Goal: Task Accomplishment & Management: Use online tool/utility

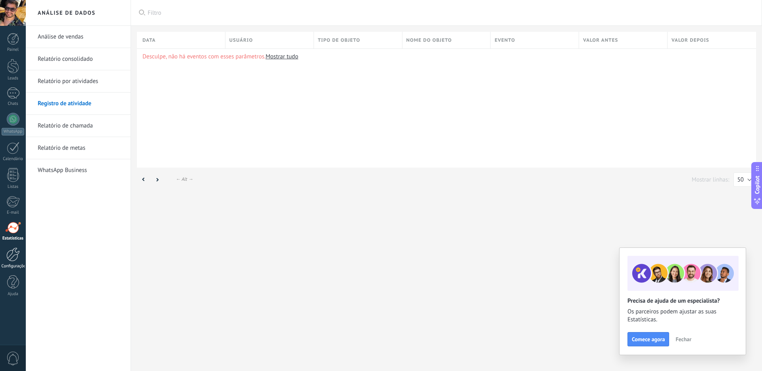
click at [12, 260] on div at bounding box center [13, 254] width 14 height 14
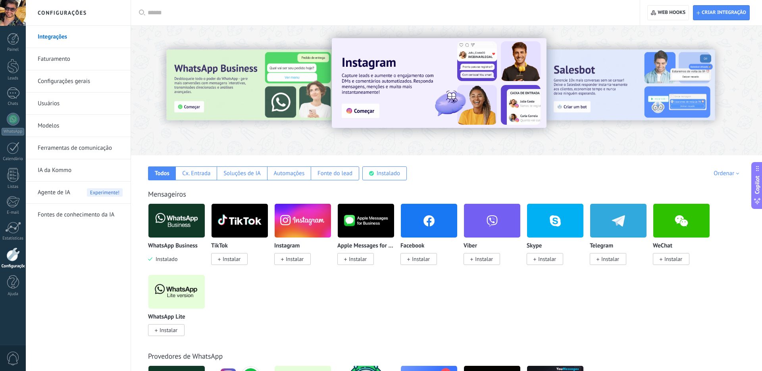
click at [172, 228] on img at bounding box center [177, 220] width 56 height 39
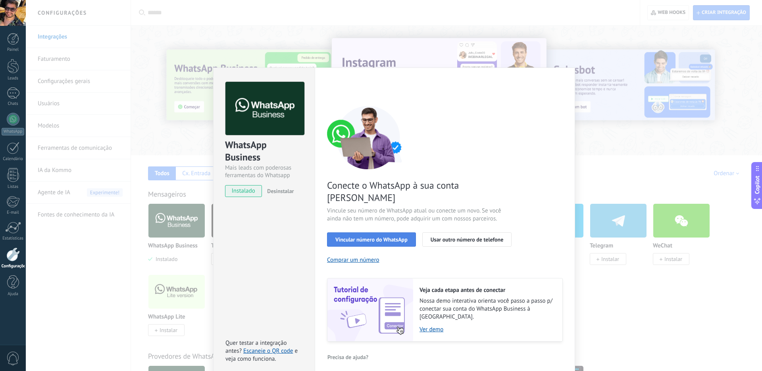
click at [365, 237] on span "Vincular número do WhatsApp" at bounding box center [372, 240] width 72 height 6
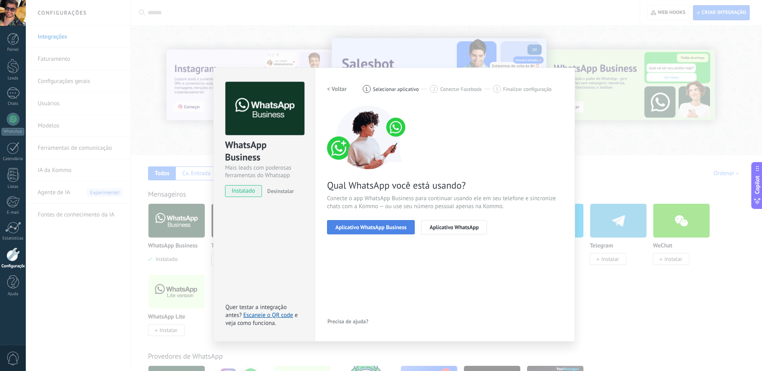
click at [366, 232] on button "Aplicativo WhatsApp Business" at bounding box center [371, 227] width 88 height 14
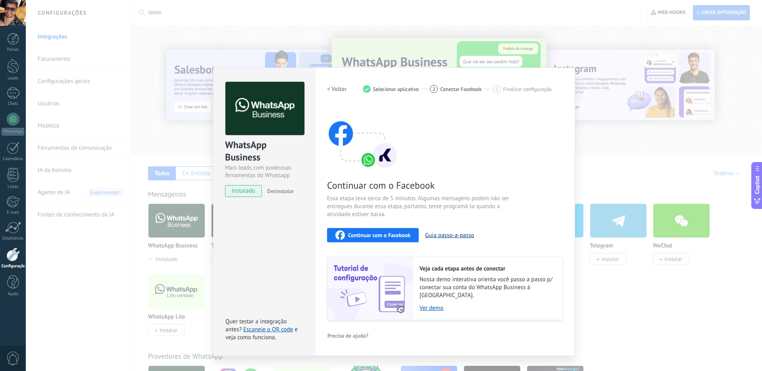
click at [444, 236] on button "Guia passo-a-passo" at bounding box center [449, 236] width 49 height 8
click at [408, 233] on span "Continuar com o Facebook" at bounding box center [379, 235] width 62 height 6
